Goal: Task Accomplishment & Management: Manage account settings

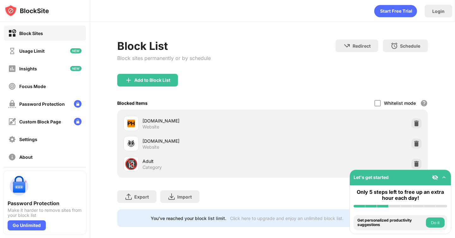
scroll to position [6, 0]
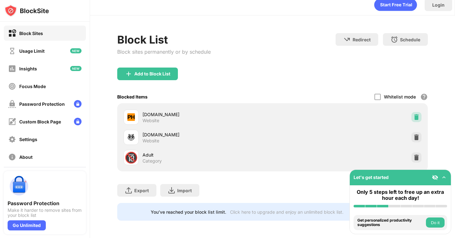
click at [415, 115] on img at bounding box center [416, 117] width 6 height 6
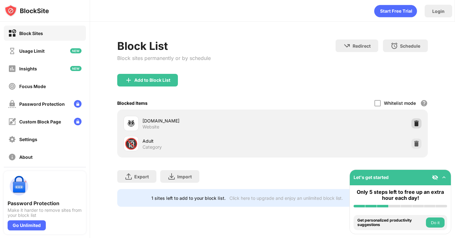
click at [416, 121] on img at bounding box center [416, 123] width 6 height 6
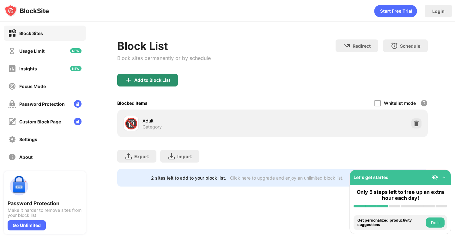
click at [168, 76] on div "Add to Block List" at bounding box center [147, 80] width 61 height 13
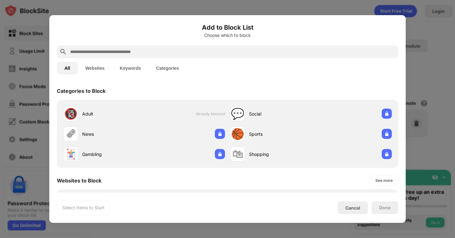
click at [287, 46] on div at bounding box center [227, 52] width 341 height 13
click at [286, 49] on input "text" at bounding box center [233, 52] width 326 height 8
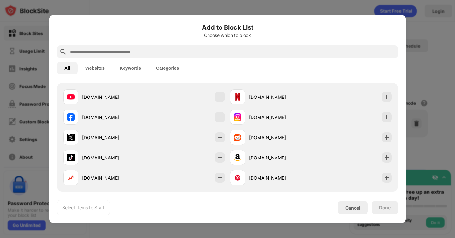
scroll to position [100, 0]
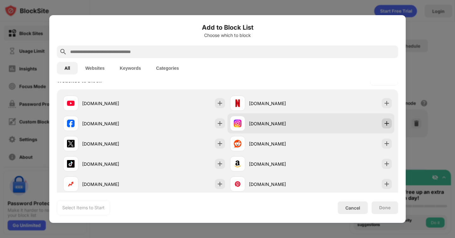
click at [384, 124] on img at bounding box center [387, 123] width 6 height 6
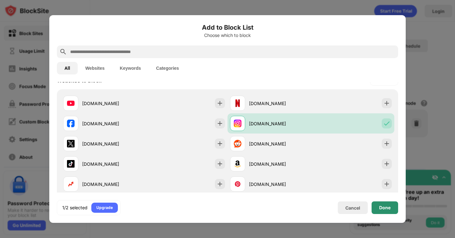
click at [388, 210] on div "Done" at bounding box center [384, 207] width 11 height 5
